Goal: Task Accomplishment & Management: Manage account settings

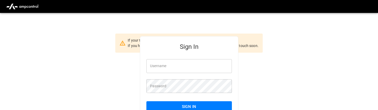
click at [176, 68] on input "Username" at bounding box center [188, 66] width 85 height 14
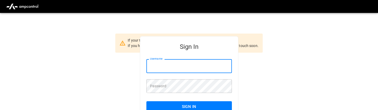
type input "**********"
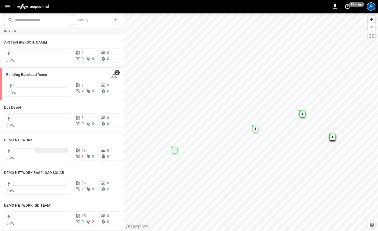
click at [371, 7] on div "A" at bounding box center [370, 6] width 8 height 8
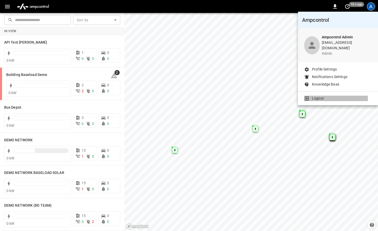
click at [311, 95] on li "Logout" at bounding box center [338, 97] width 68 height 5
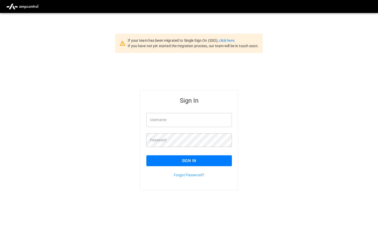
click at [176, 114] on input "Username" at bounding box center [188, 120] width 85 height 14
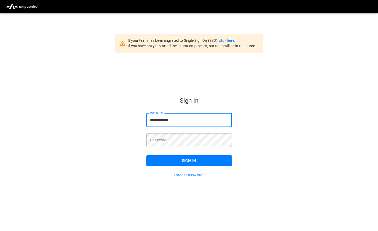
type input "**********"
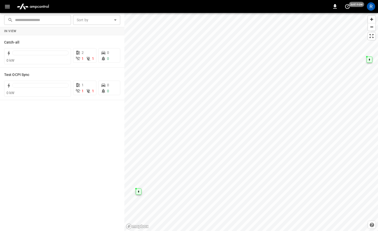
click at [369, 12] on div "0 just now R" at bounding box center [189, 6] width 378 height 13
click at [370, 6] on div "R" at bounding box center [370, 6] width 8 height 8
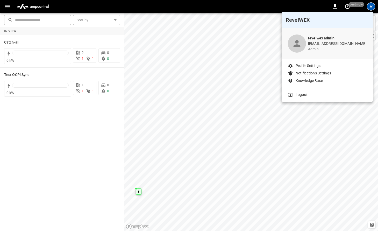
click at [297, 94] on p "Logout" at bounding box center [301, 94] width 12 height 5
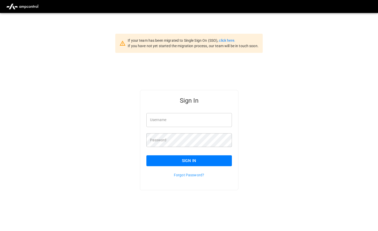
click at [176, 120] on input "Username" at bounding box center [188, 120] width 85 height 14
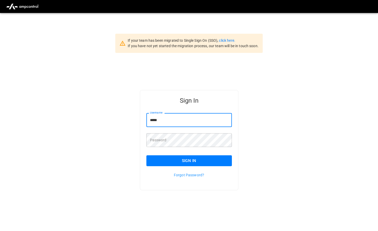
type input "**********"
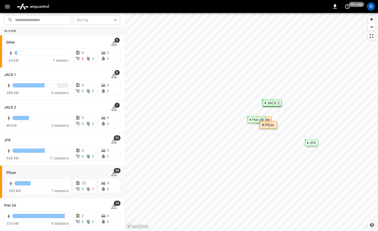
click at [271, 125] on div "Pfizer" at bounding box center [269, 124] width 10 height 3
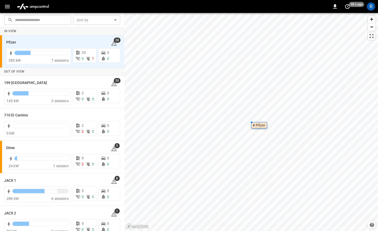
click at [6, 5] on icon "button" at bounding box center [7, 6] width 6 height 6
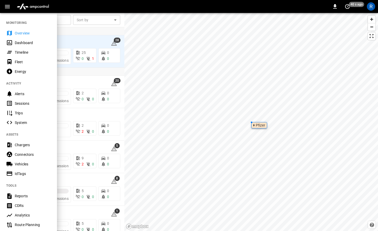
scroll to position [75, 0]
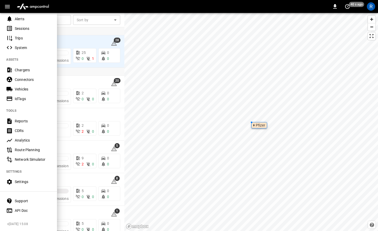
click at [23, 182] on div "Settings" at bounding box center [33, 181] width 36 height 5
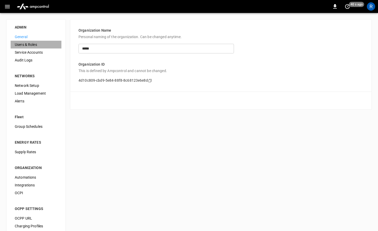
click at [34, 45] on span "Users & Roles" at bounding box center [36, 44] width 42 height 5
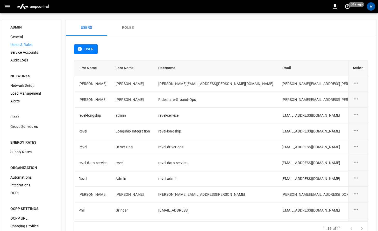
click at [129, 27] on button "Roles" at bounding box center [127, 27] width 41 height 17
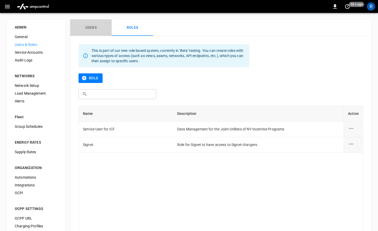
click at [92, 23] on button "Users" at bounding box center [90, 27] width 41 height 17
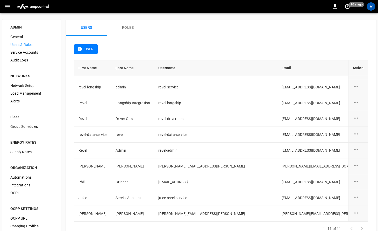
click at [27, 52] on span "Service Accounts" at bounding box center [31, 52] width 42 height 5
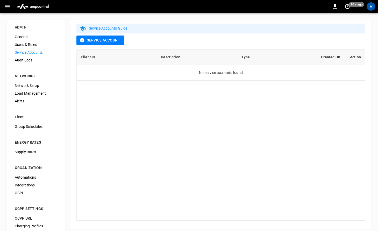
click at [28, 60] on span "Audit Logs" at bounding box center [36, 59] width 42 height 5
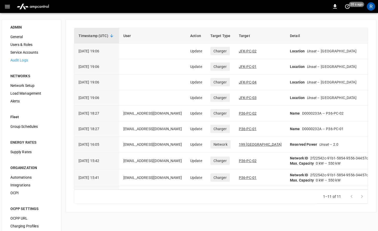
click at [19, 35] on span "General" at bounding box center [31, 36] width 42 height 5
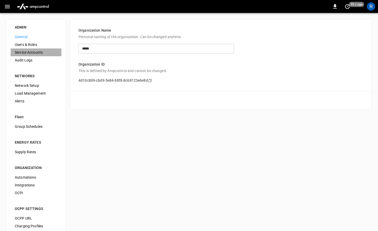
click at [23, 50] on span "Service Accounts" at bounding box center [36, 52] width 42 height 5
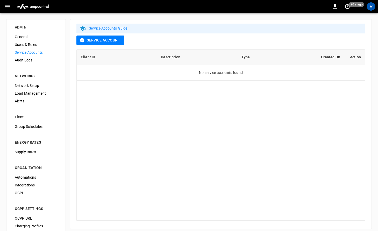
click at [24, 46] on span "Users & Roles" at bounding box center [36, 44] width 42 height 5
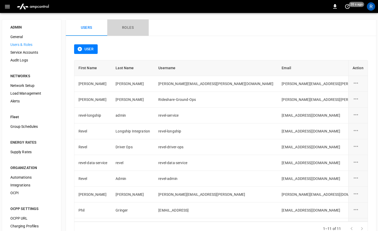
click at [118, 27] on button "Roles" at bounding box center [127, 27] width 41 height 17
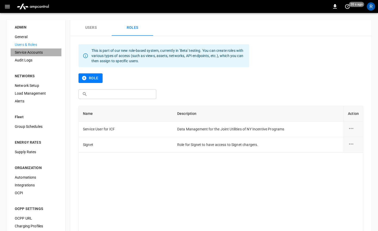
click at [27, 53] on span "Service Accounts" at bounding box center [36, 52] width 42 height 5
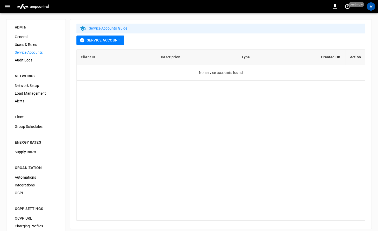
click at [28, 43] on span "Users & Roles" at bounding box center [36, 44] width 42 height 5
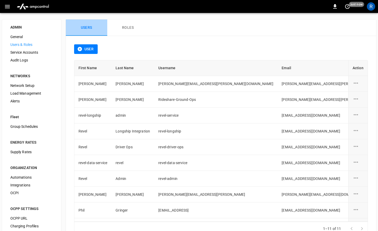
click at [87, 28] on button "Users" at bounding box center [86, 27] width 41 height 17
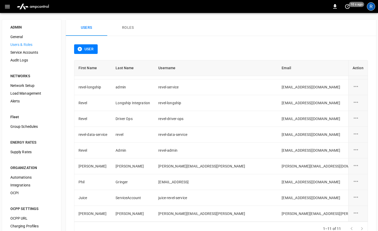
click at [371, 6] on div "R" at bounding box center [370, 6] width 8 height 8
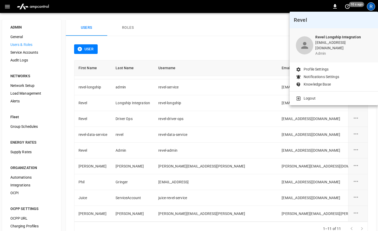
click at [307, 95] on p "Logout" at bounding box center [309, 97] width 12 height 5
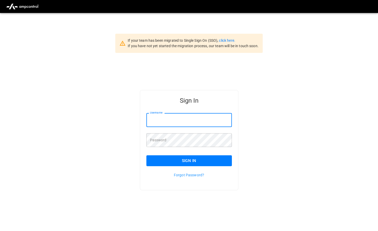
click at [160, 119] on input "Username" at bounding box center [188, 120] width 85 height 14
type input "**********"
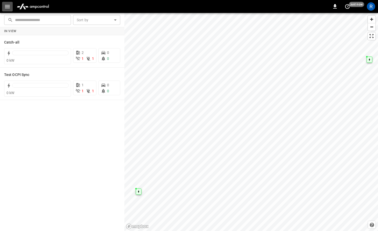
click at [8, 7] on icon "button" at bounding box center [7, 6] width 6 height 6
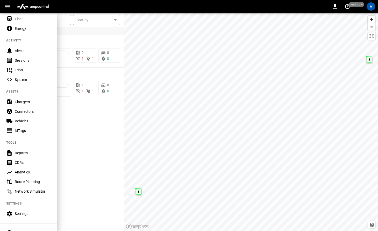
scroll to position [75, 0]
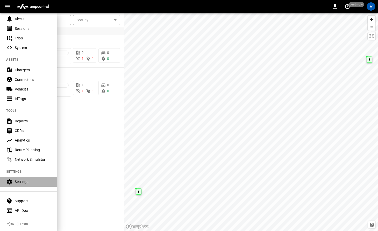
click at [26, 181] on div "Settings" at bounding box center [33, 181] width 36 height 5
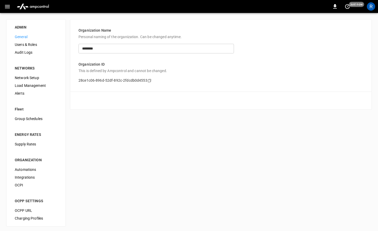
click at [29, 45] on span "Users & Roles" at bounding box center [36, 44] width 42 height 5
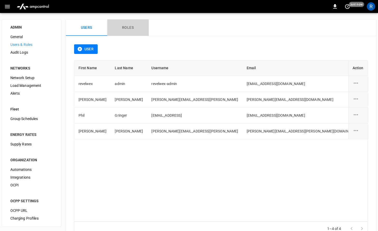
click at [131, 27] on button "Roles" at bounding box center [127, 27] width 41 height 17
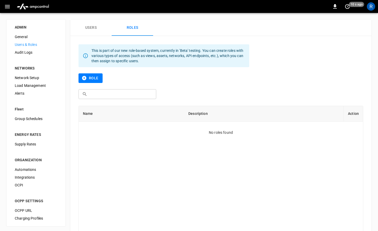
click at [93, 31] on button "Users" at bounding box center [90, 27] width 41 height 17
